Goal: Task Accomplishment & Management: Use online tool/utility

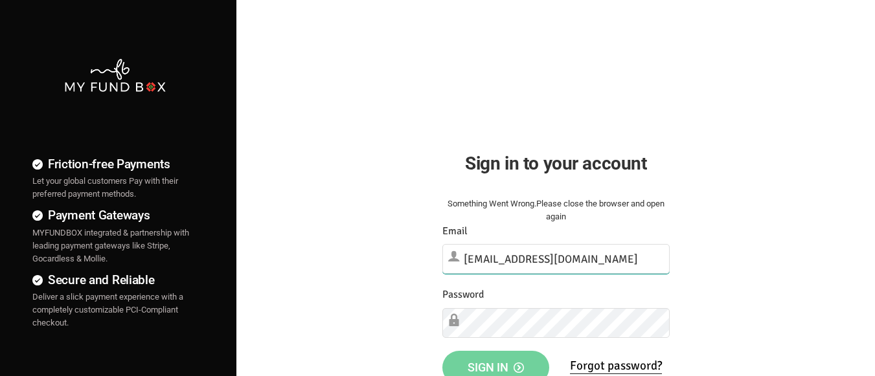
type input "[EMAIL_ADDRESS][DOMAIN_NAME]"
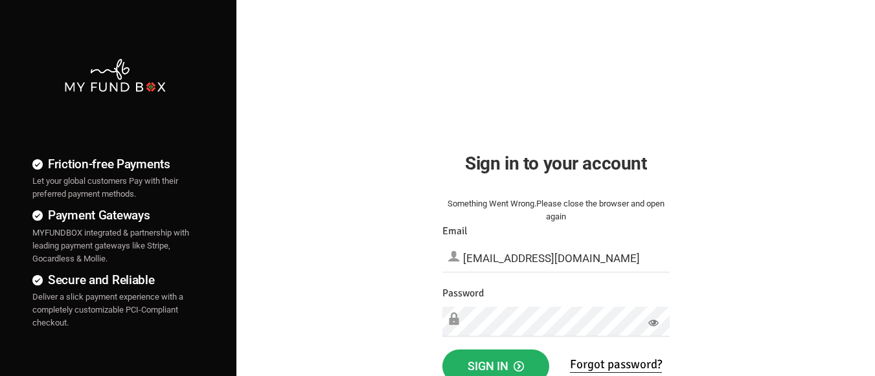
click at [495, 362] on span "Sign in" at bounding box center [495, 366] width 56 height 14
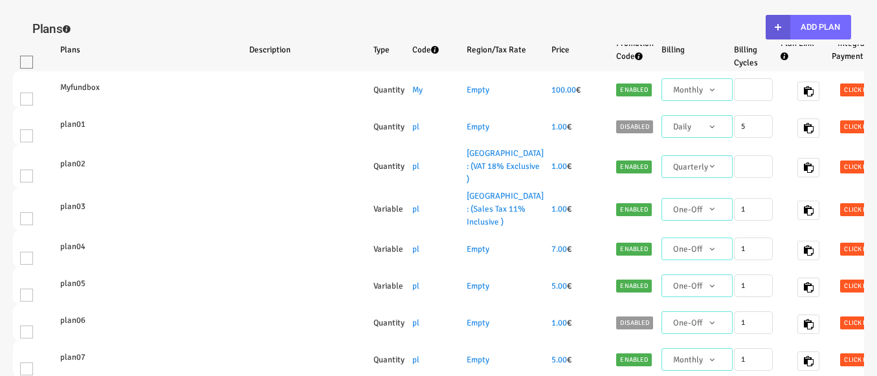
select select "100"
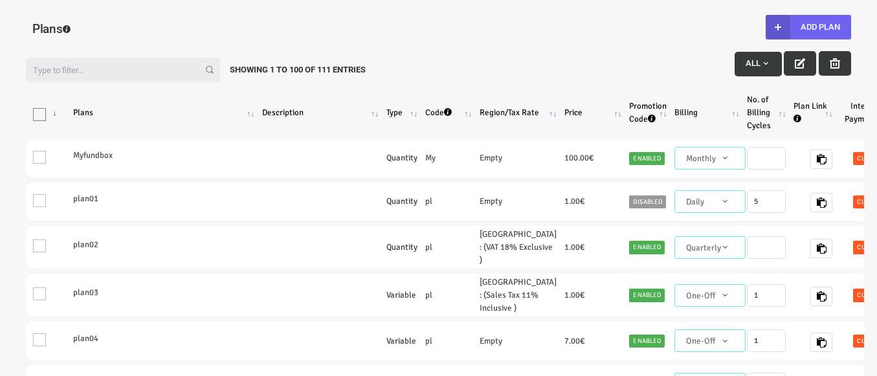
click at [808, 27] on button "Add Plan" at bounding box center [808, 27] width 85 height 25
type input "100"
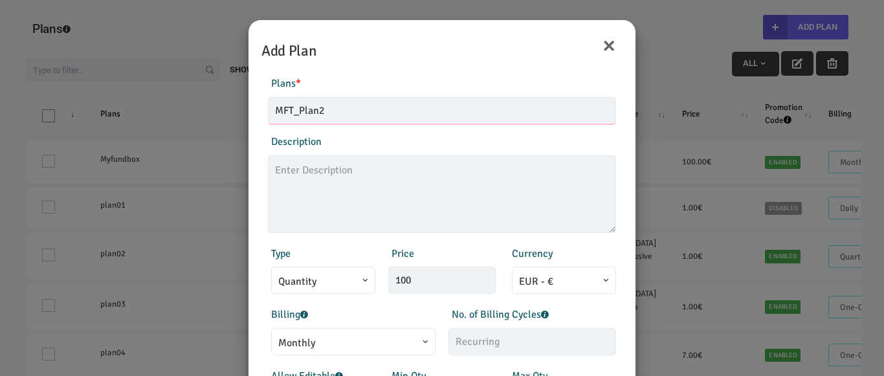
type input "MFT_Plan2"
type textarea "MFT_Plan2_description"
click at [347, 341] on span "Monthly" at bounding box center [353, 343] width 150 height 16
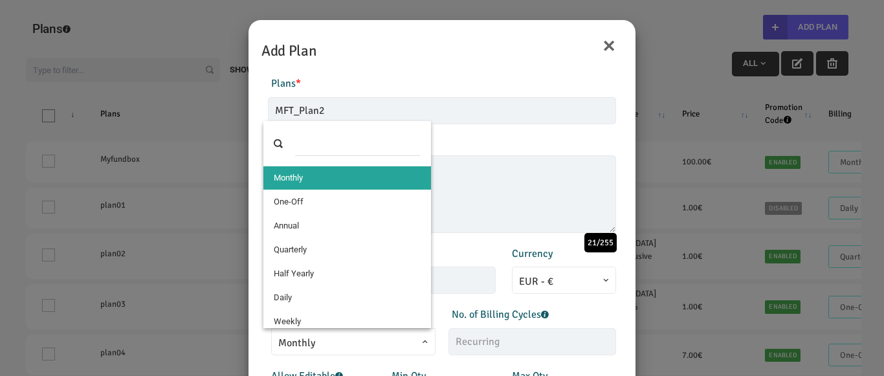
select select "4"
type input "1"
